Goal: Register for event/course

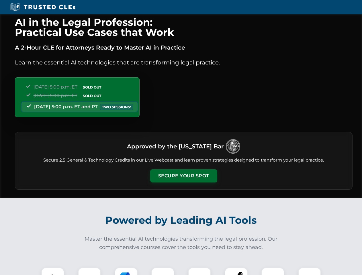
click at [183, 176] on button "Secure Your Spot" at bounding box center [183, 175] width 67 height 13
click at [53, 271] on img at bounding box center [52, 279] width 17 height 17
click at [89, 271] on div at bounding box center [89, 278] width 23 height 23
